Goal: Task Accomplishment & Management: Use online tool/utility

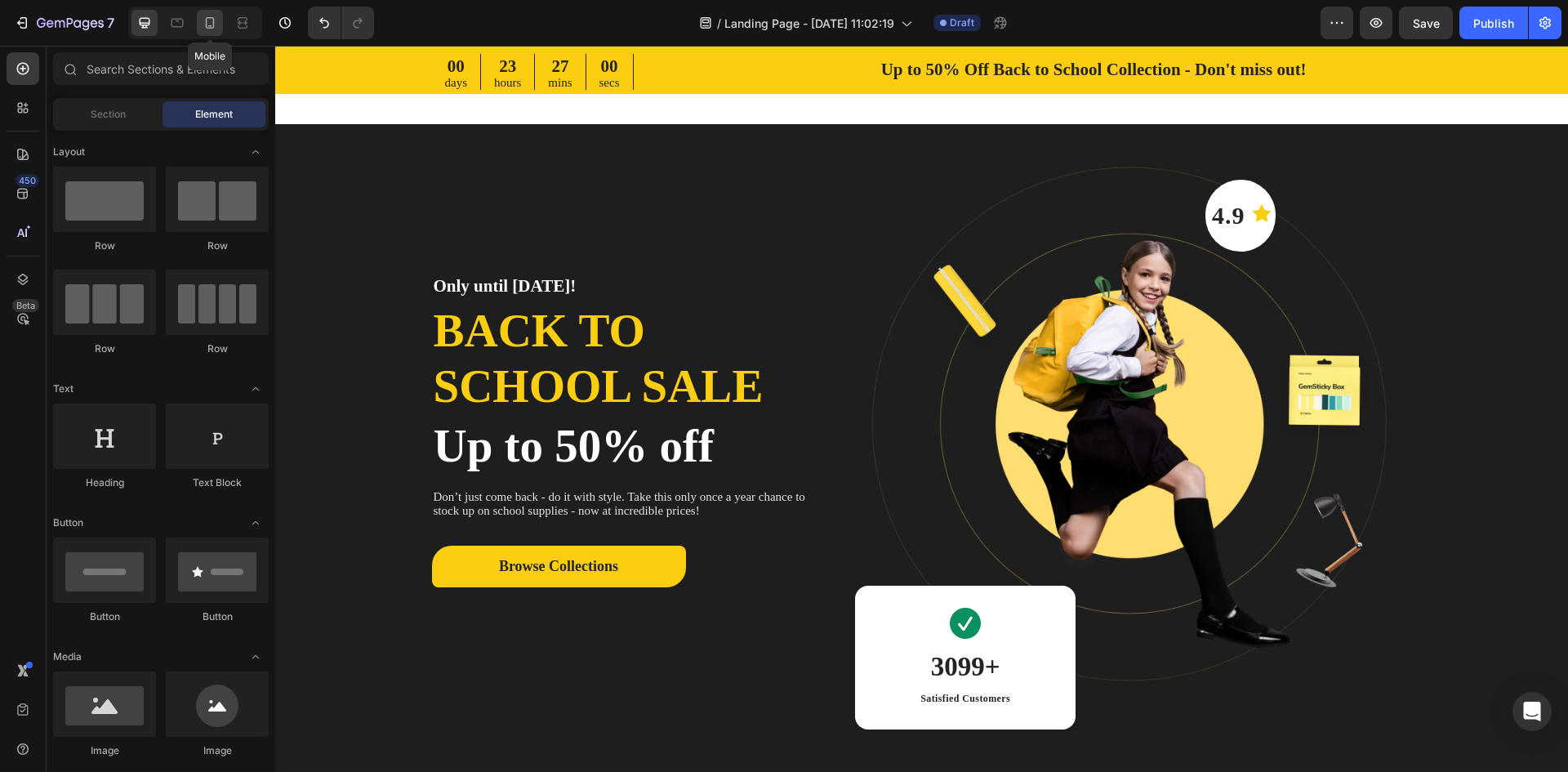
click at [213, 31] on icon at bounding box center [210, 23] width 17 height 17
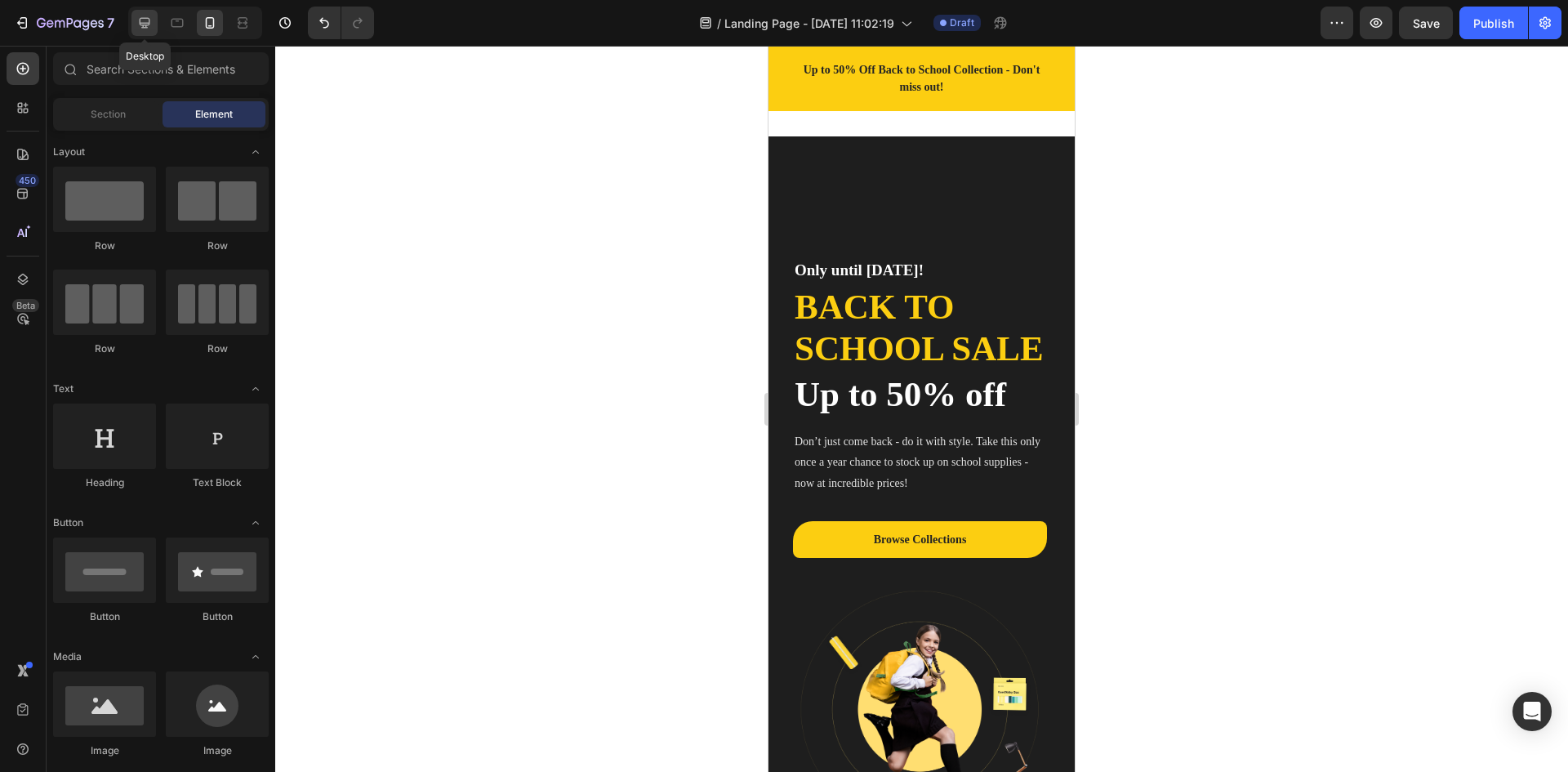
click at [149, 20] on icon at bounding box center [145, 24] width 10 height 10
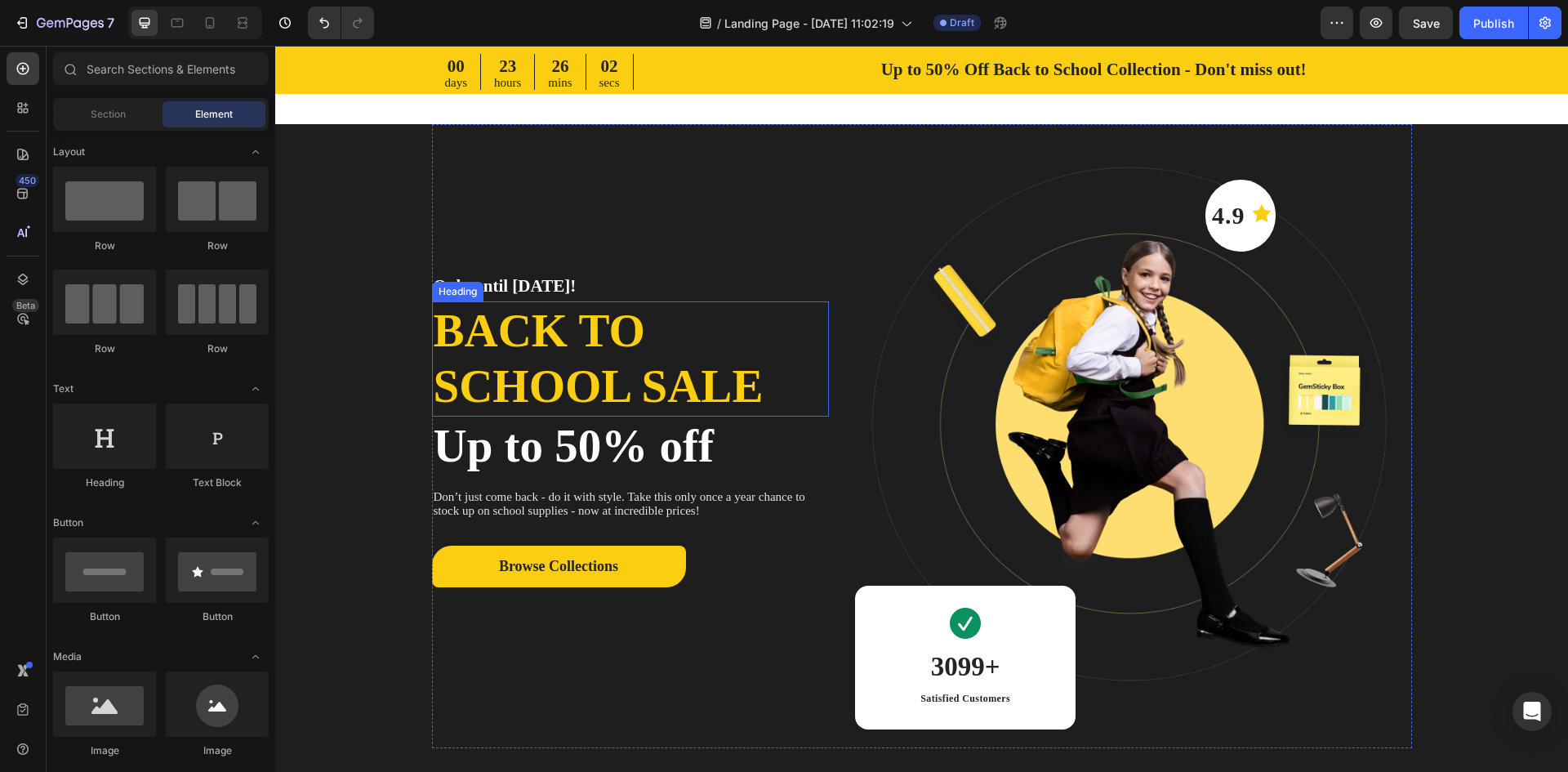
click at [583, 350] on p "Back to school sale" at bounding box center [631, 359] width 395 height 112
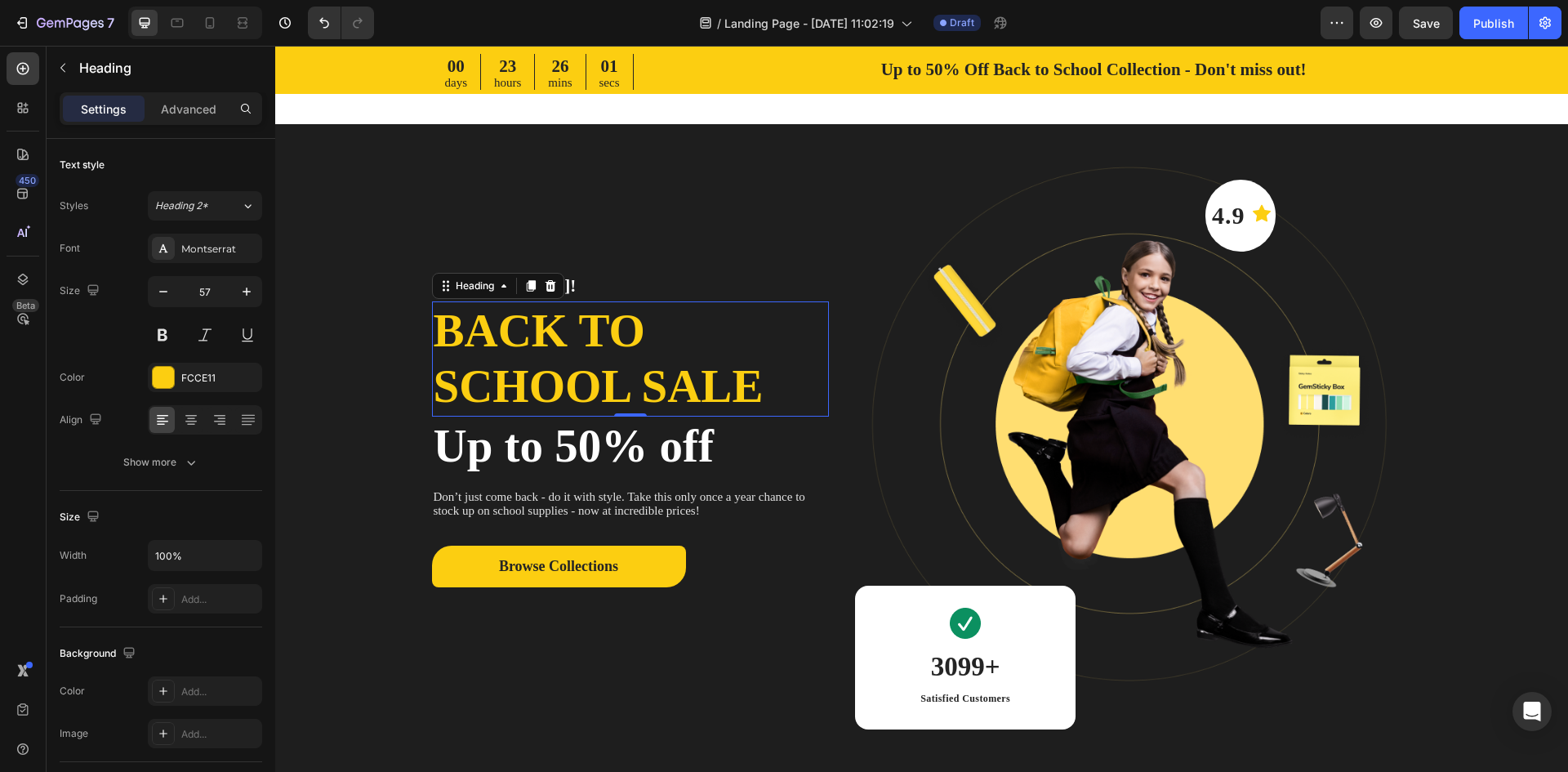
click at [697, 382] on p "Back to school sale" at bounding box center [631, 359] width 395 height 112
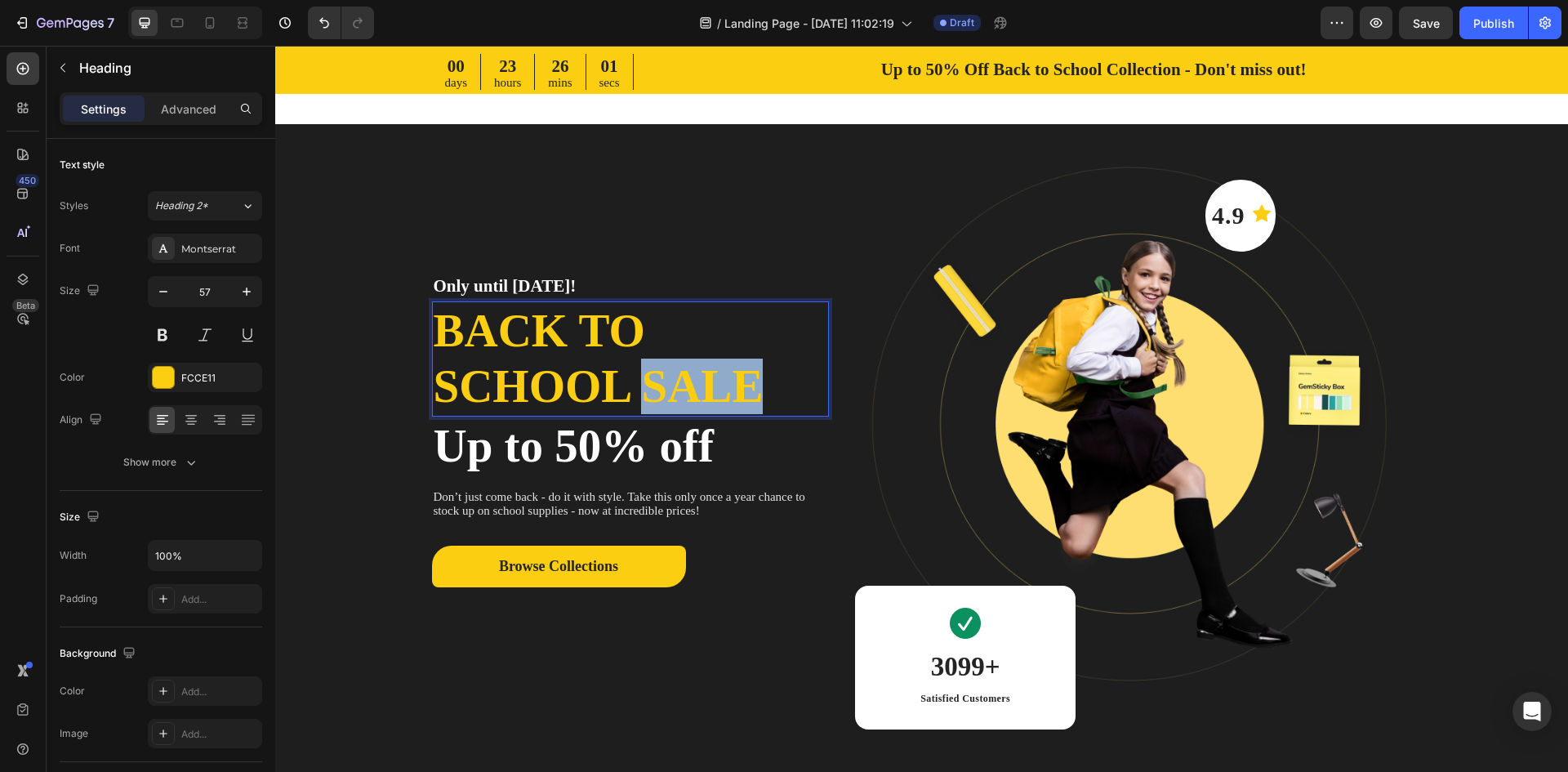
click at [697, 382] on p "Back to school sale" at bounding box center [631, 359] width 395 height 112
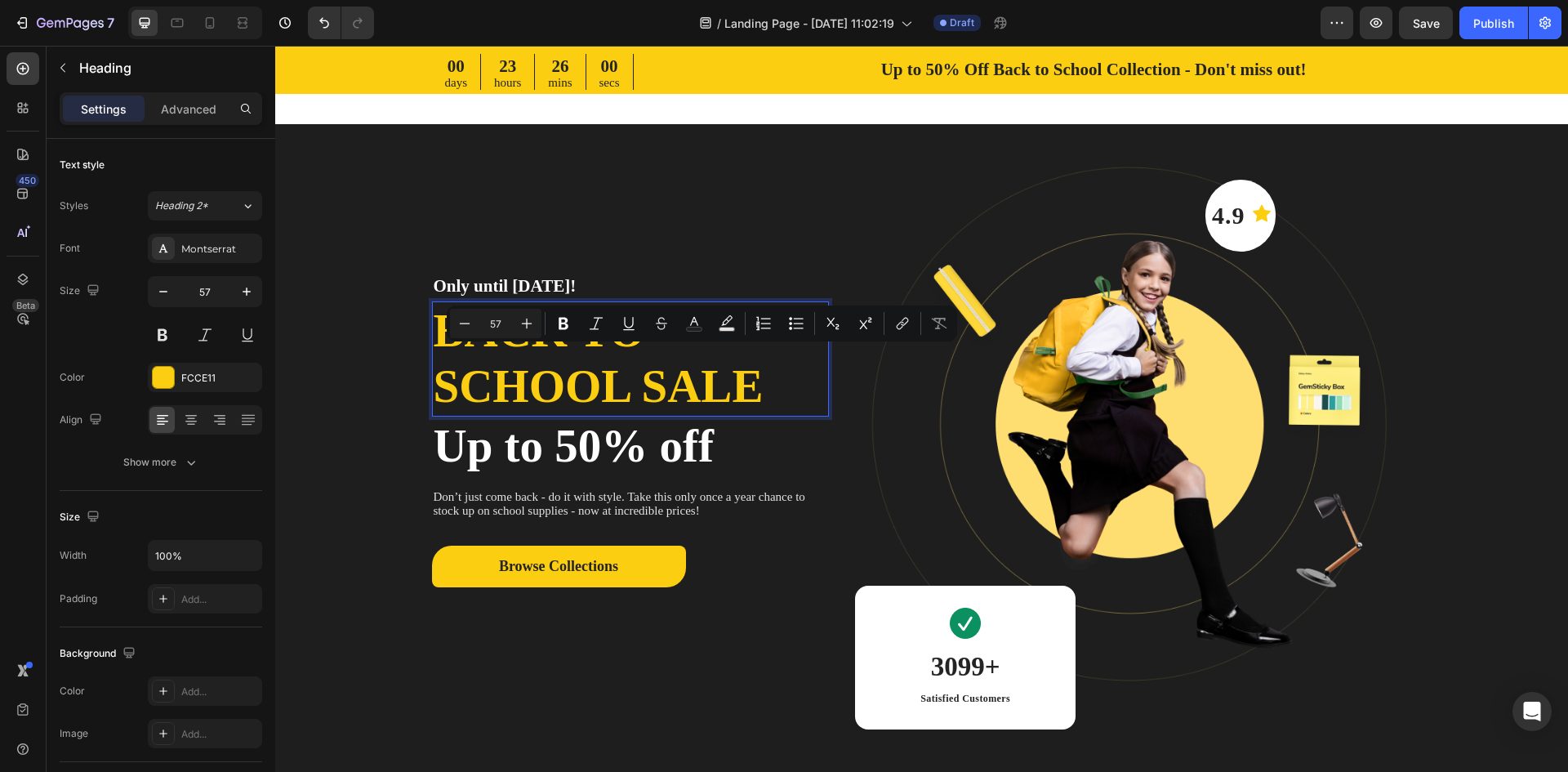
click at [629, 380] on p "Back to school sale" at bounding box center [631, 359] width 395 height 112
click at [765, 381] on p "Back to school sale" at bounding box center [631, 359] width 395 height 112
click at [764, 384] on p "Back to school sale" at bounding box center [631, 359] width 395 height 112
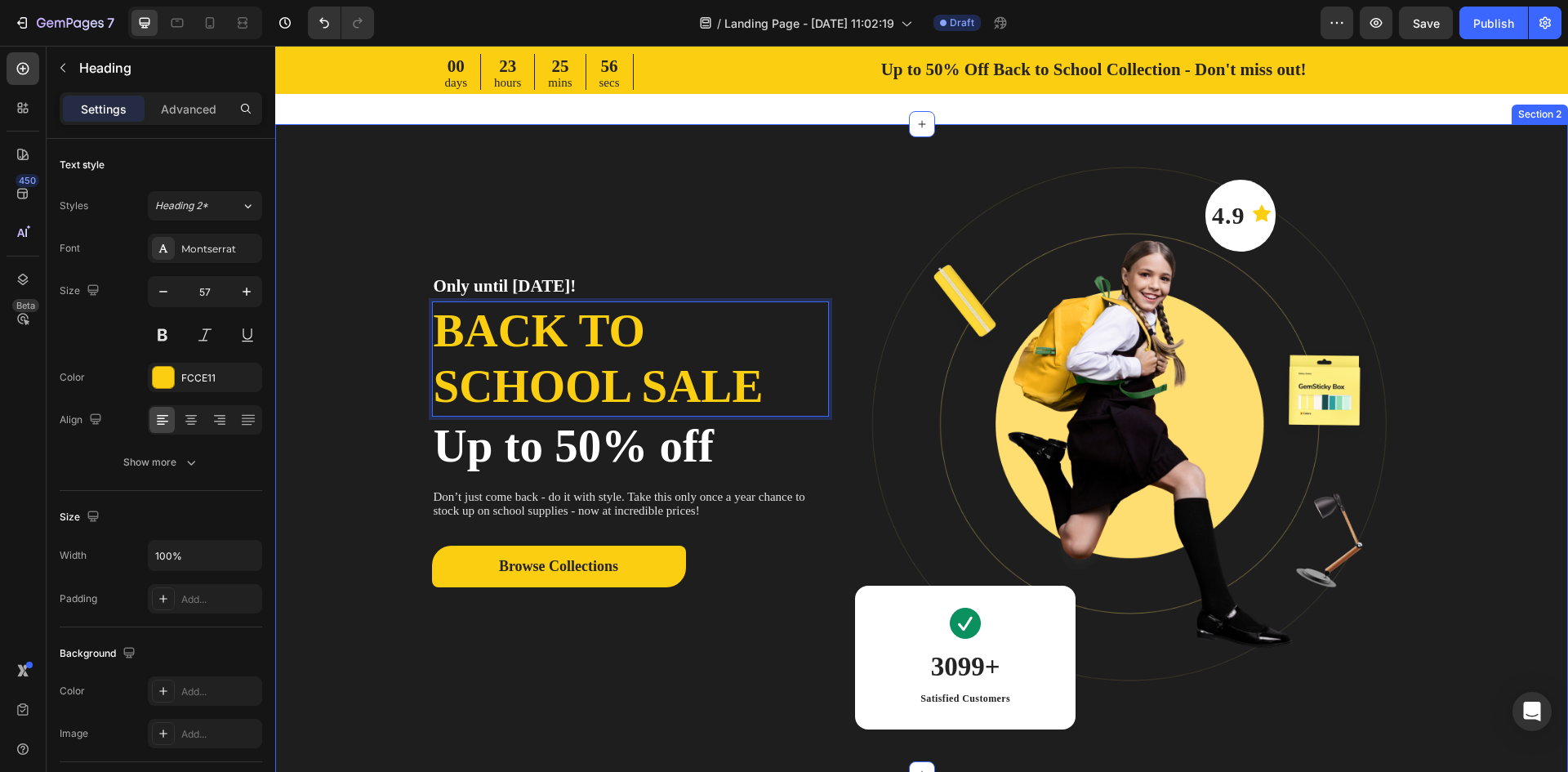
click at [379, 240] on div "Only until [DATE]! Heading Back to school sale Heading 0 Up to 50% off Heading …" at bounding box center [922, 436] width 1293 height 624
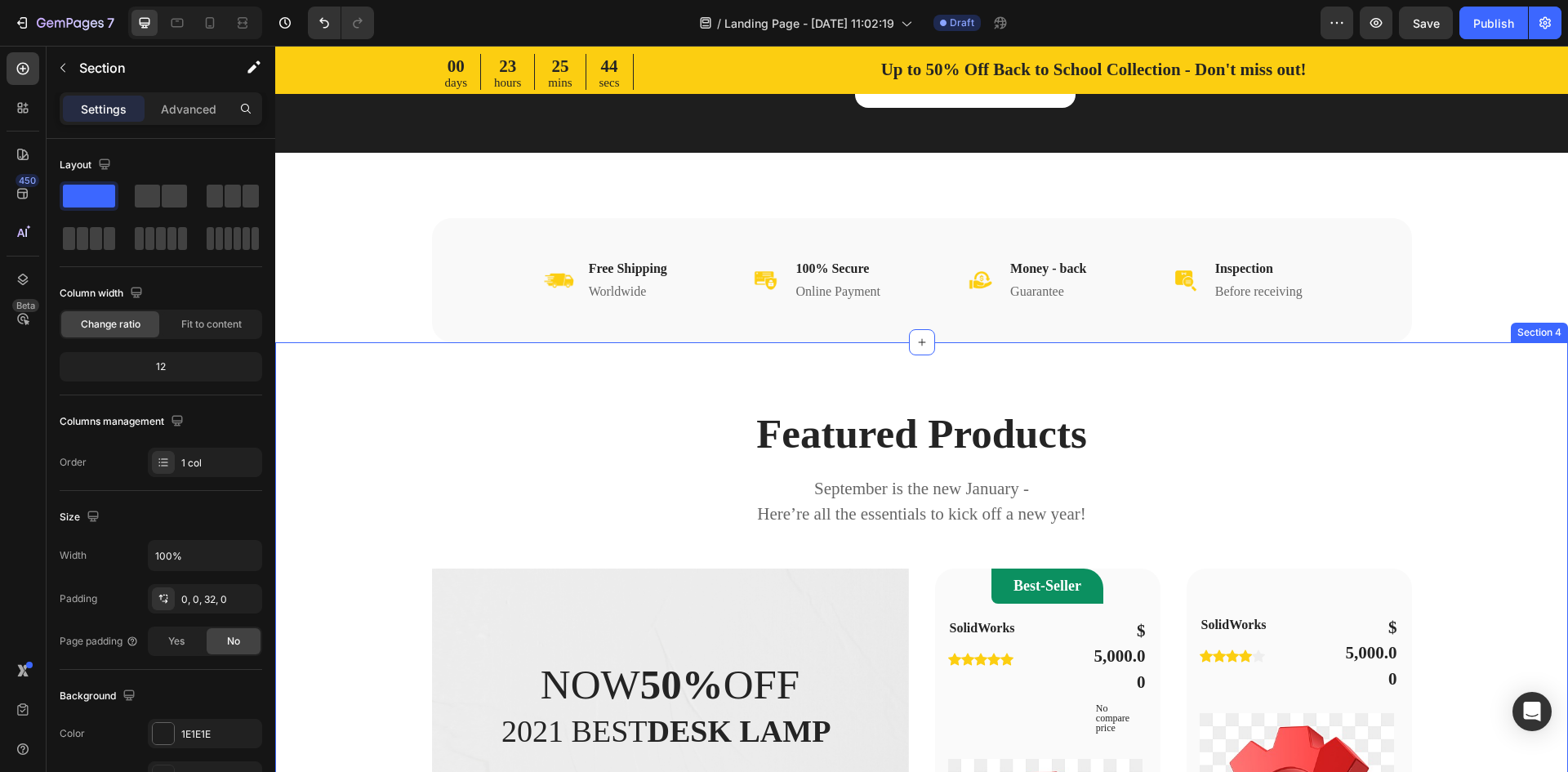
scroll to position [571, 0]
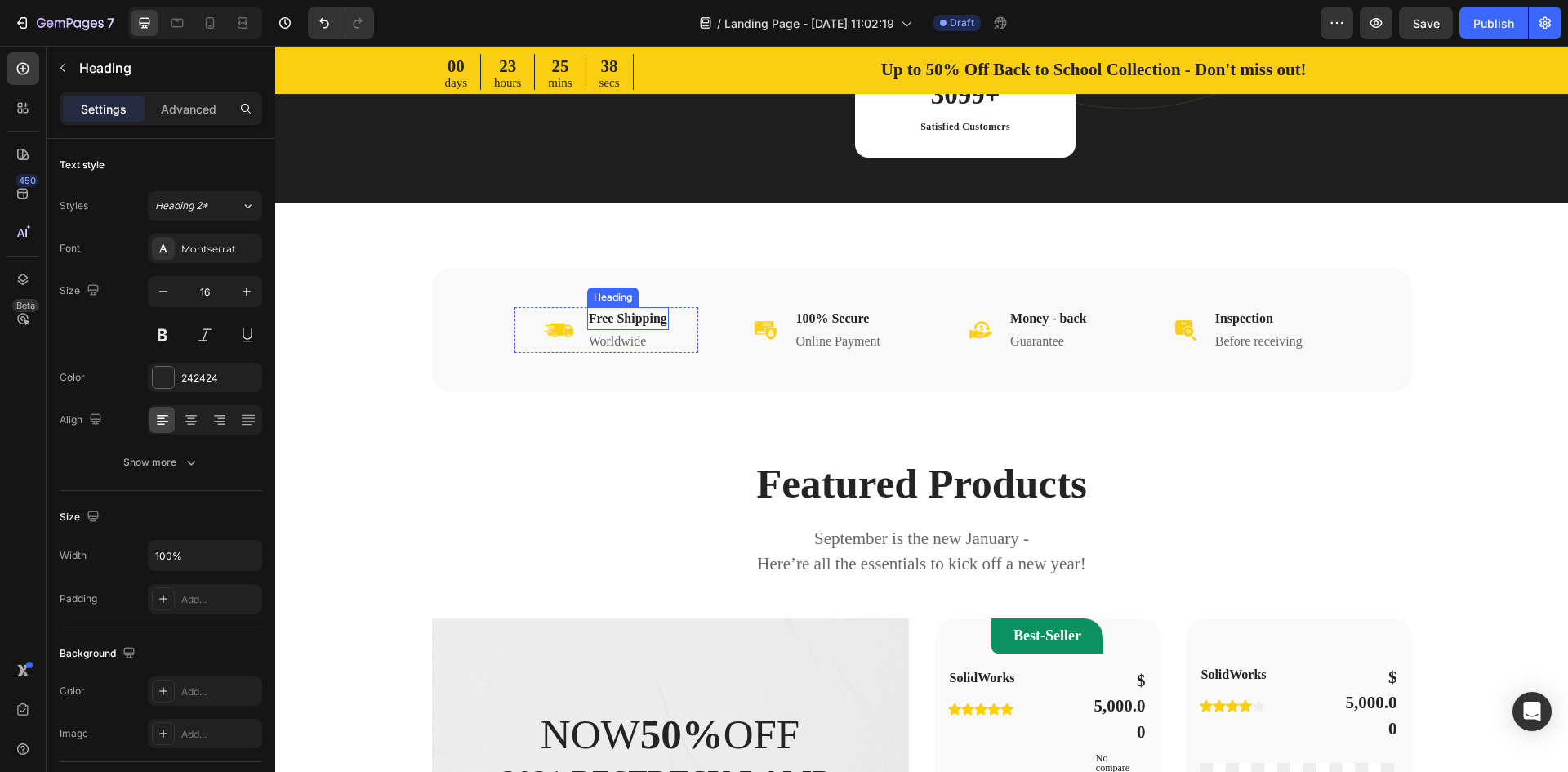
click at [630, 321] on p "Free Shipping" at bounding box center [628, 318] width 79 height 19
click at [651, 321] on p "Free Shipping" at bounding box center [628, 318] width 79 height 19
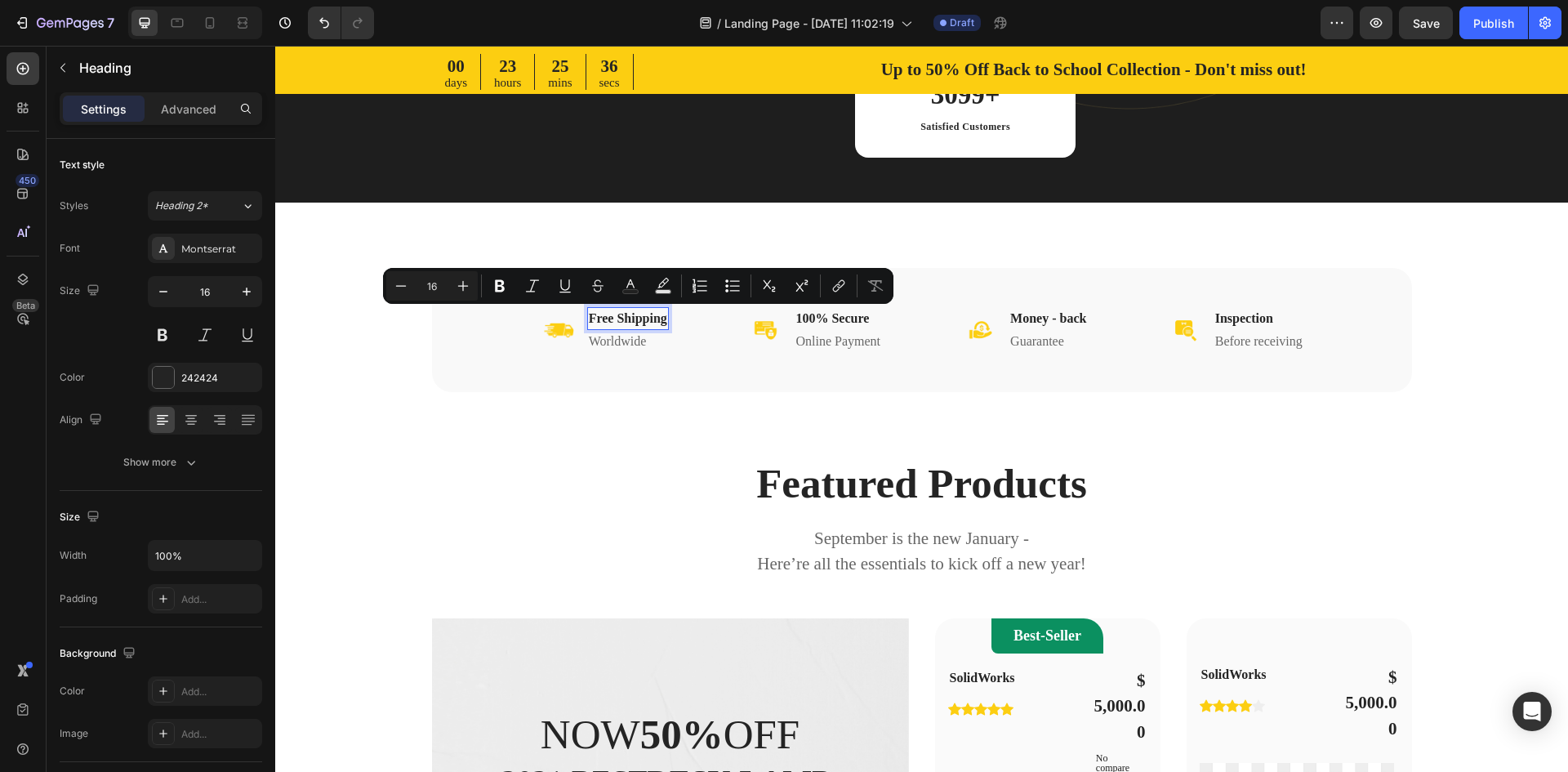
click at [655, 321] on p "Free Shipping" at bounding box center [628, 318] width 79 height 19
drag, startPoint x: 668, startPoint y: 321, endPoint x: 577, endPoint y: 320, distance: 91.0
click at [589, 320] on p "Free Shipping" at bounding box center [628, 318] width 79 height 19
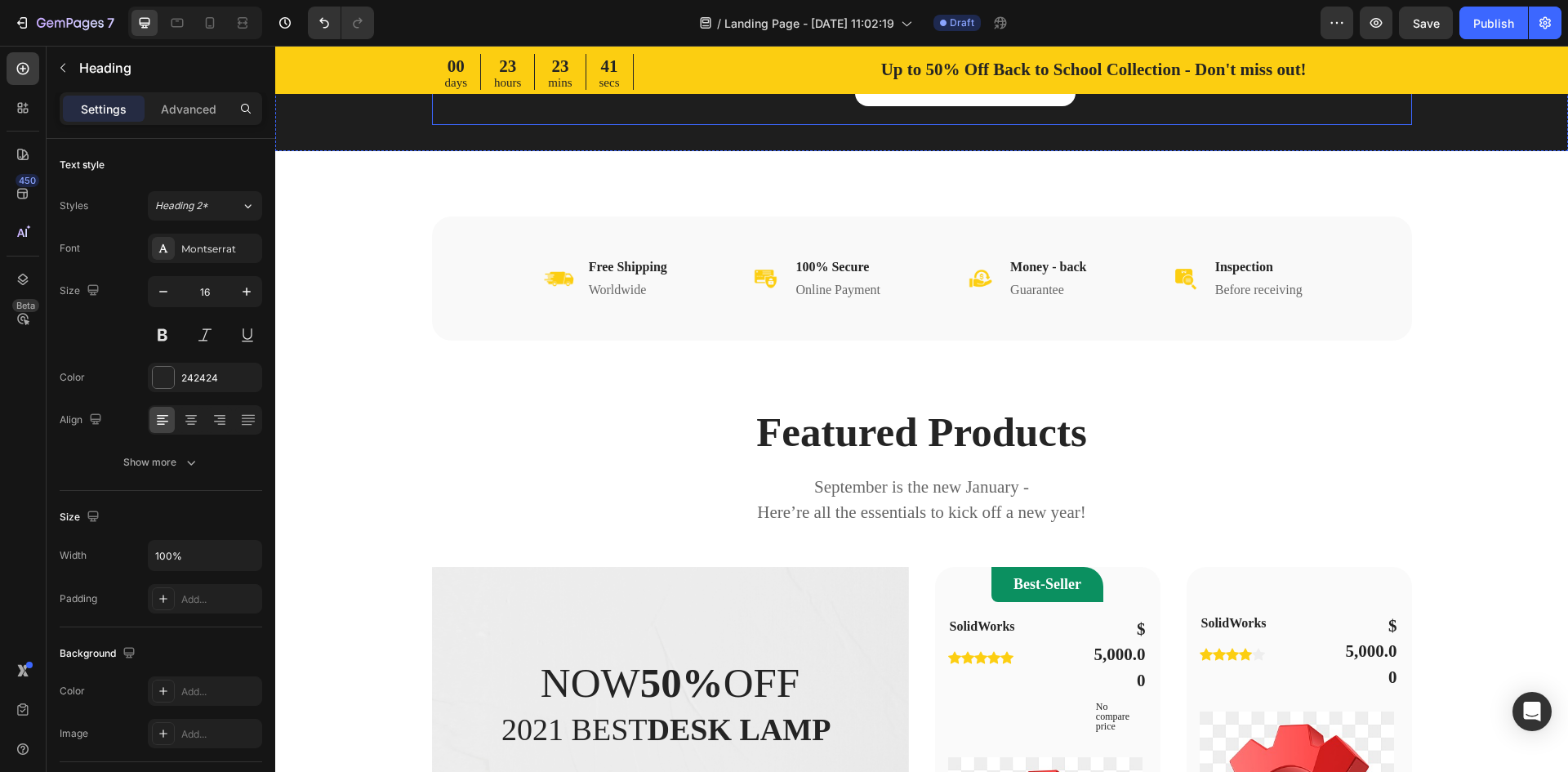
scroll to position [653, 0]
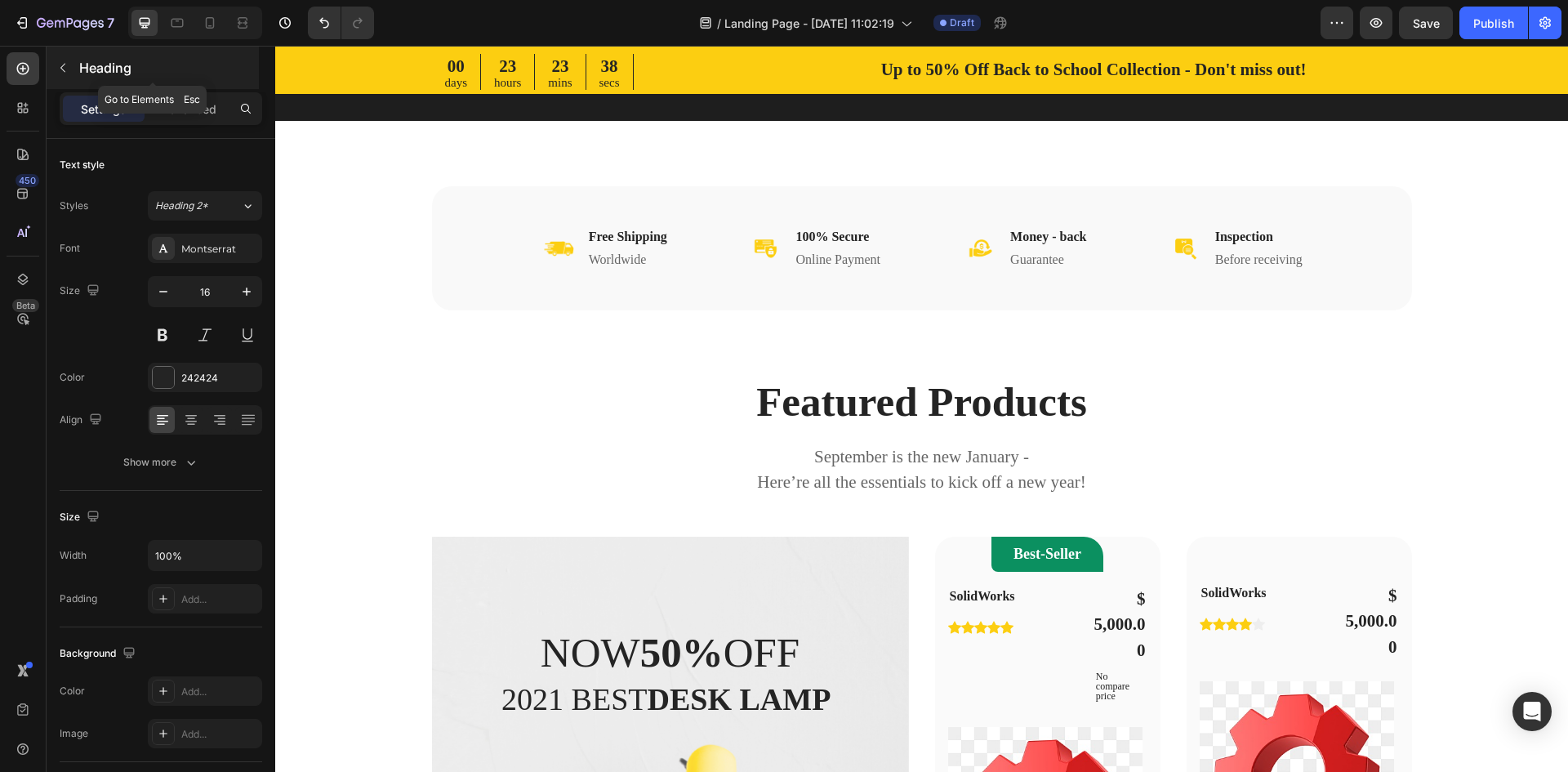
click at [64, 69] on icon "button" at bounding box center [63, 67] width 13 height 13
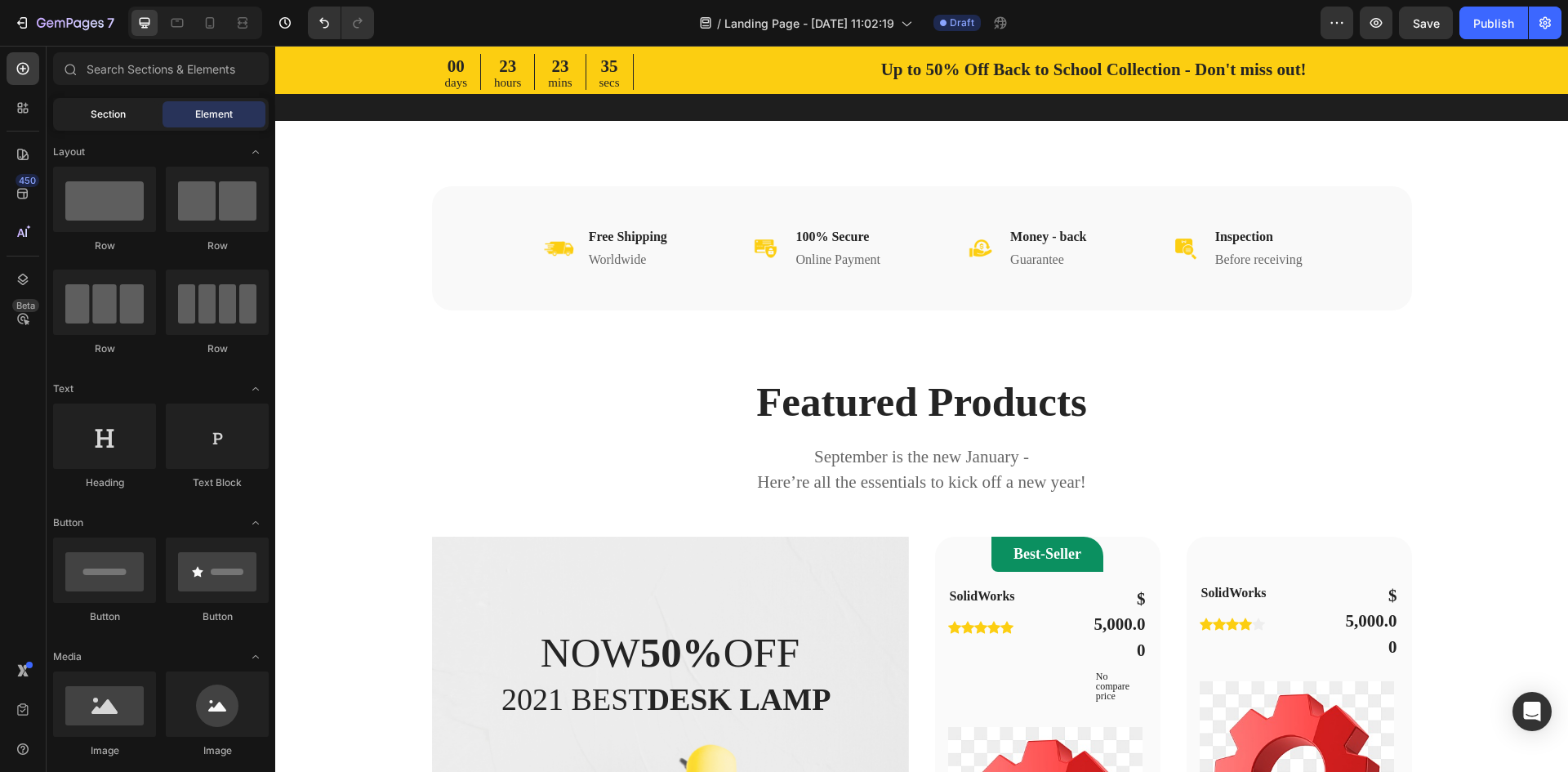
click at [120, 118] on span "Section" at bounding box center [108, 114] width 35 height 15
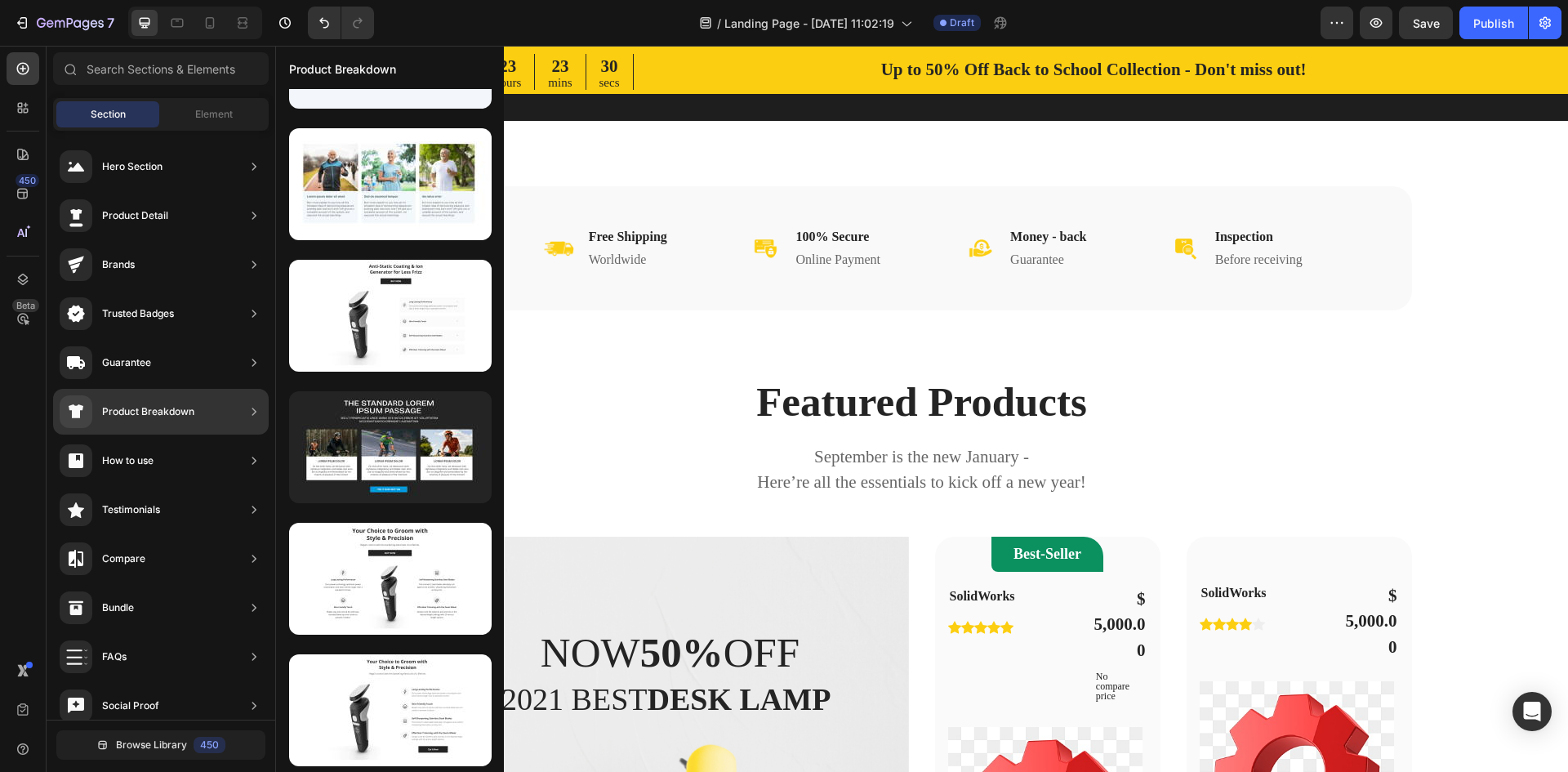
scroll to position [0, 0]
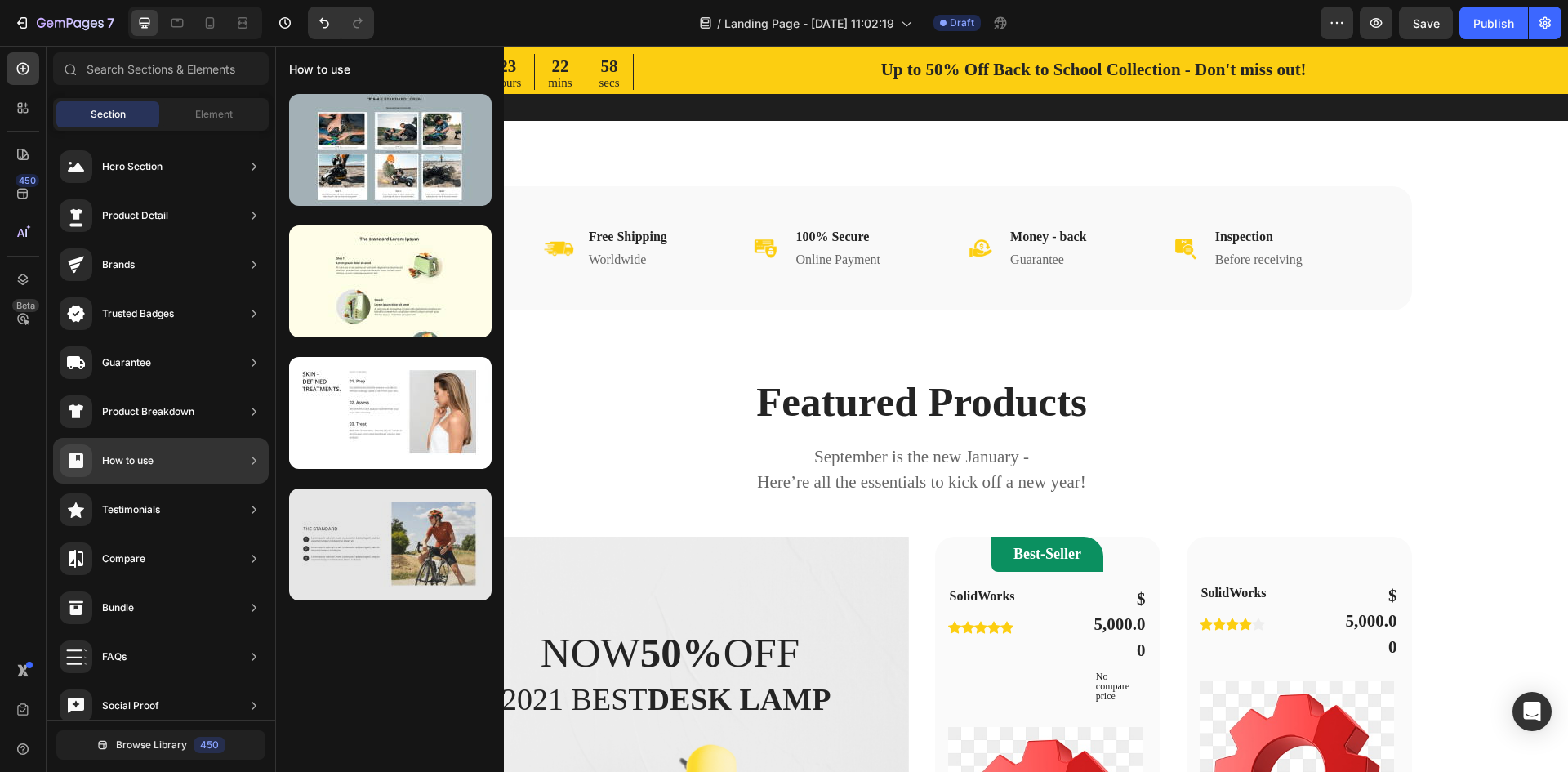
click at [391, 560] on div at bounding box center [390, 544] width 203 height 112
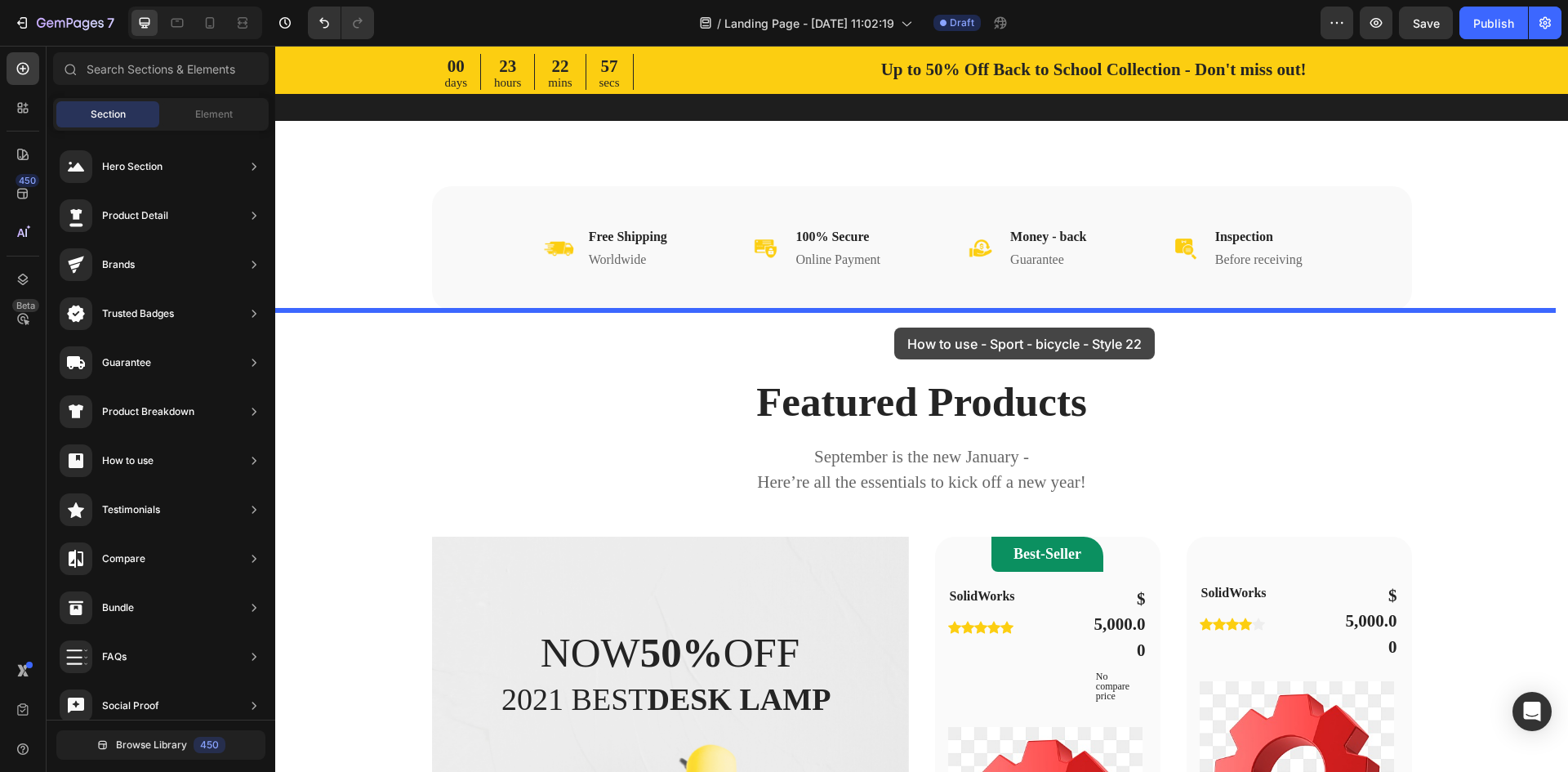
drag, startPoint x: 658, startPoint y: 604, endPoint x: 895, endPoint y: 327, distance: 364.6
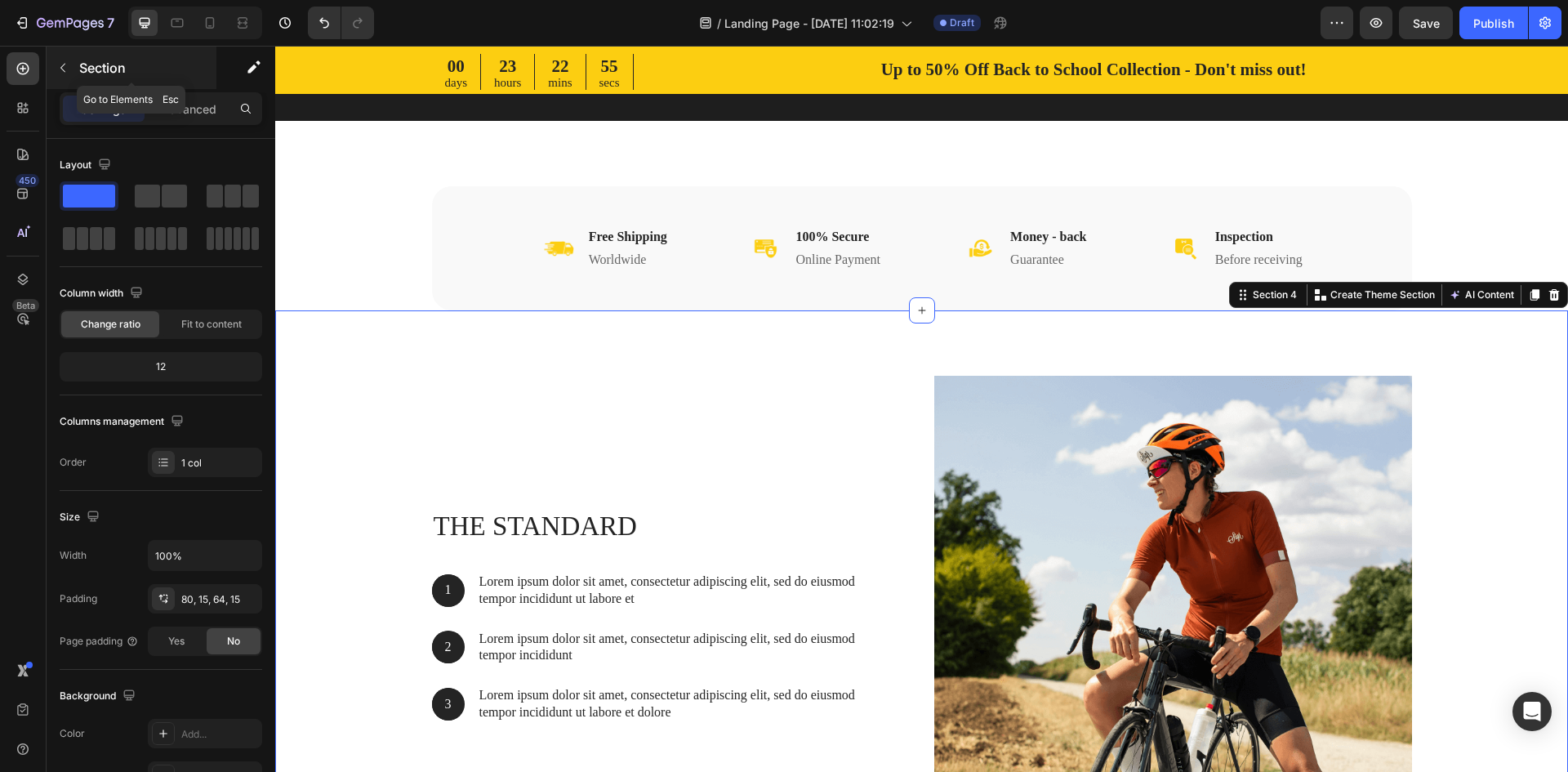
click at [74, 61] on button "button" at bounding box center [63, 68] width 26 height 26
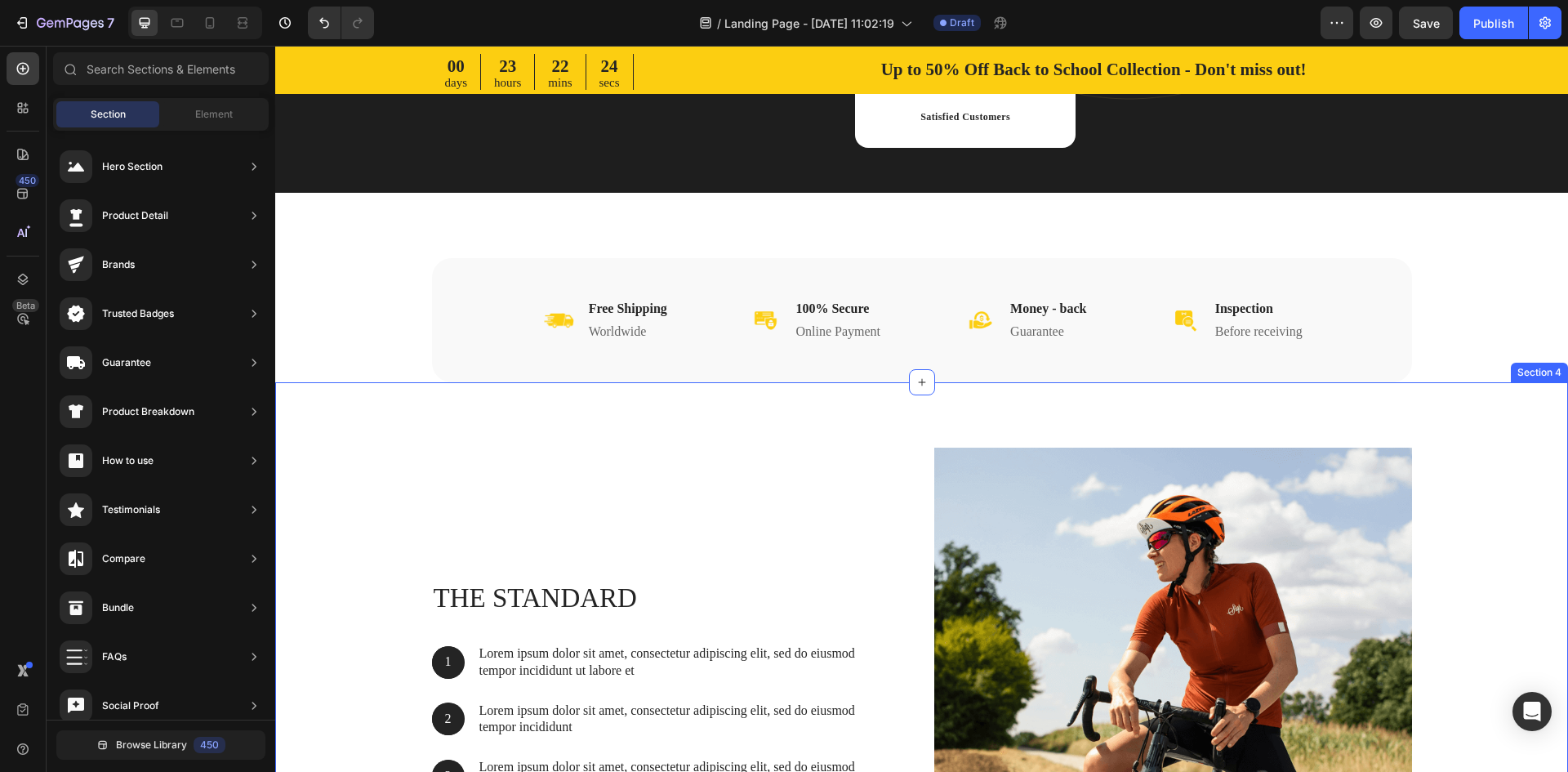
scroll to position [490, 0]
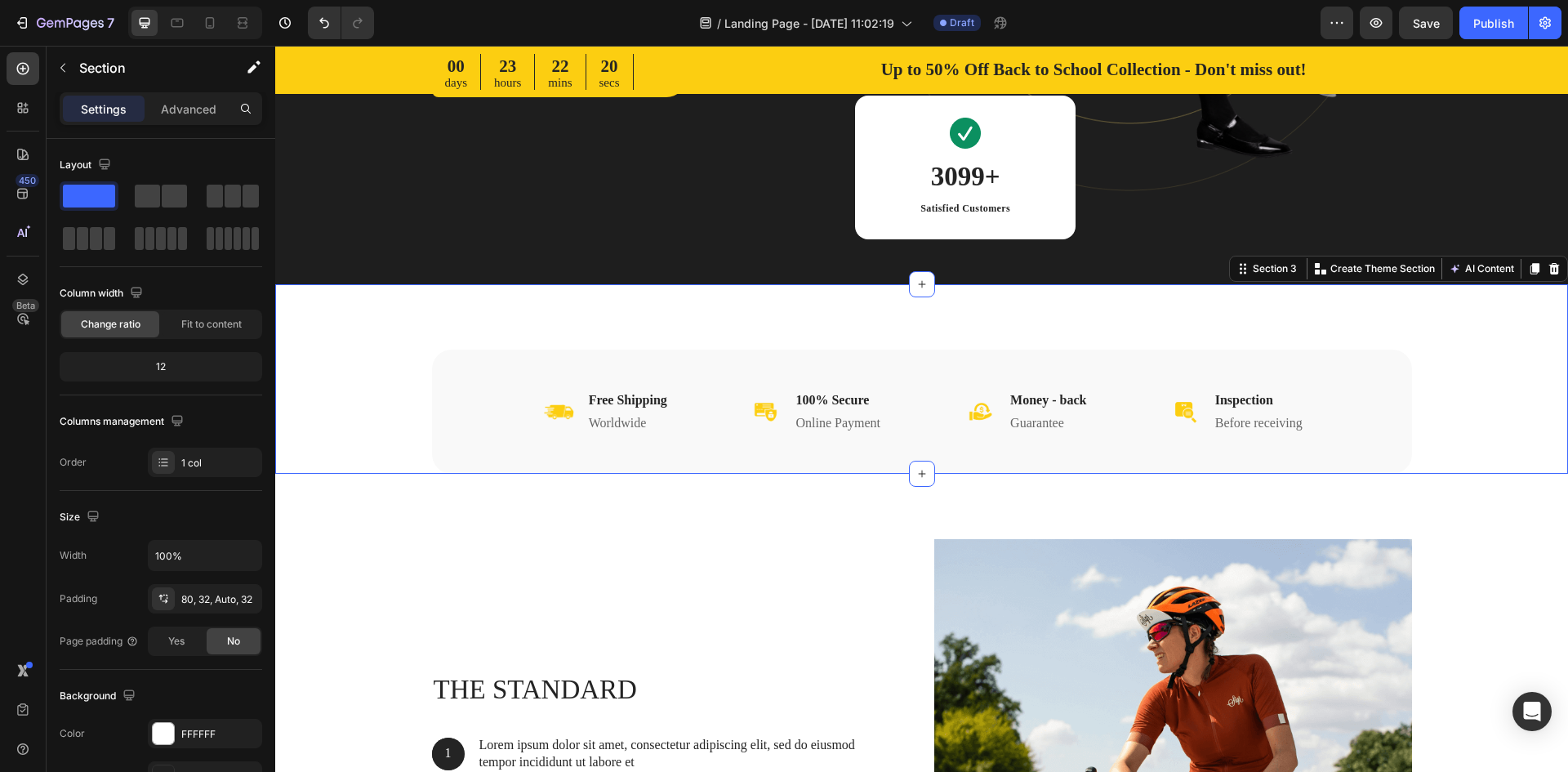
click at [361, 377] on div "Image Free Shipping Heading Worldwide Heading Row Image 100% Secure Heading Onl…" at bounding box center [922, 411] width 1240 height 124
click at [360, 396] on div "Image Free Shipping Heading Worldwide Heading Row Image 100% Secure Heading Onl…" at bounding box center [922, 411] width 1240 height 124
click at [64, 65] on icon "button" at bounding box center [63, 68] width 5 height 9
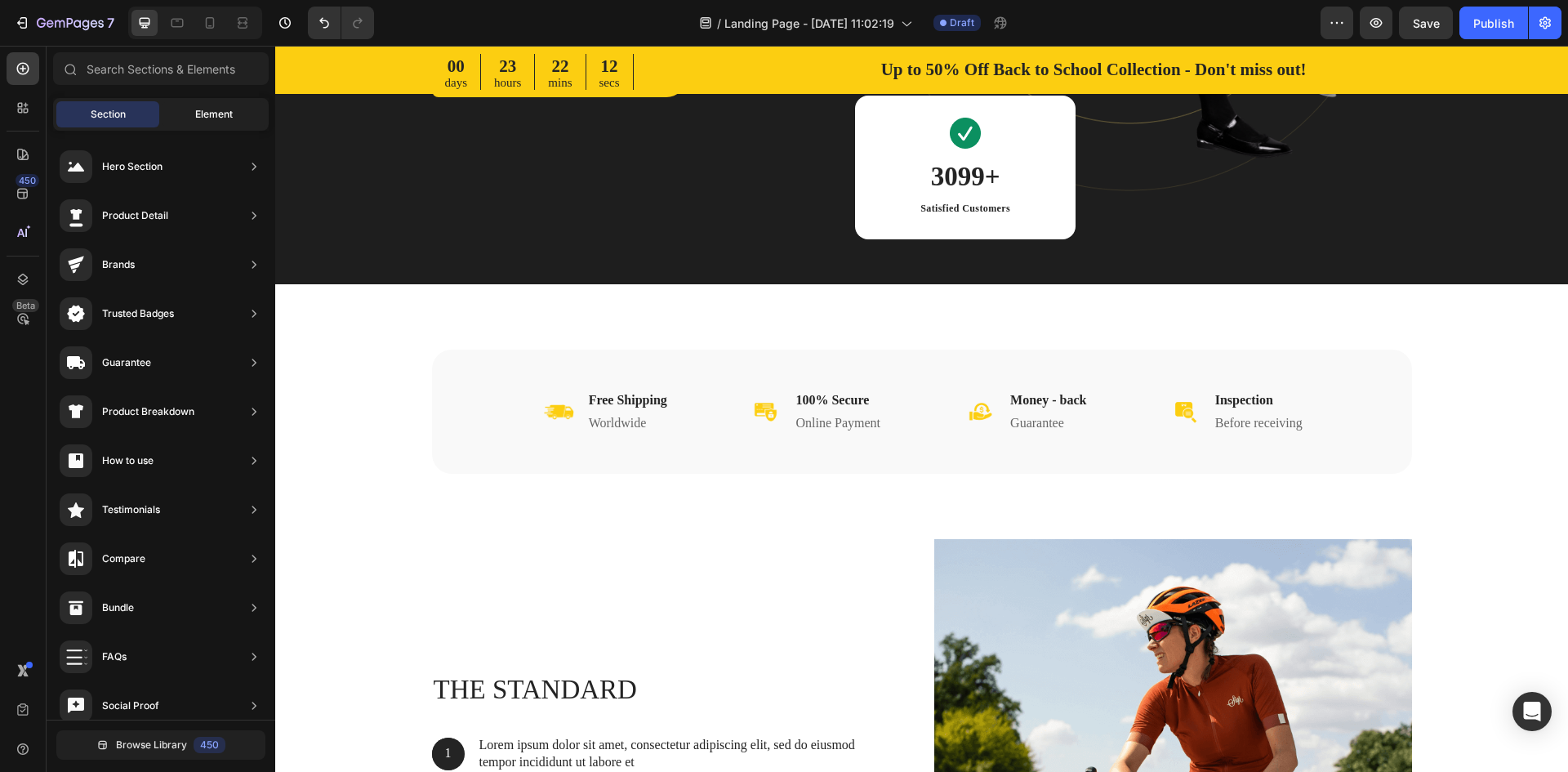
click at [212, 110] on span "Element" at bounding box center [213, 114] width 38 height 15
